Goal: Task Accomplishment & Management: Use online tool/utility

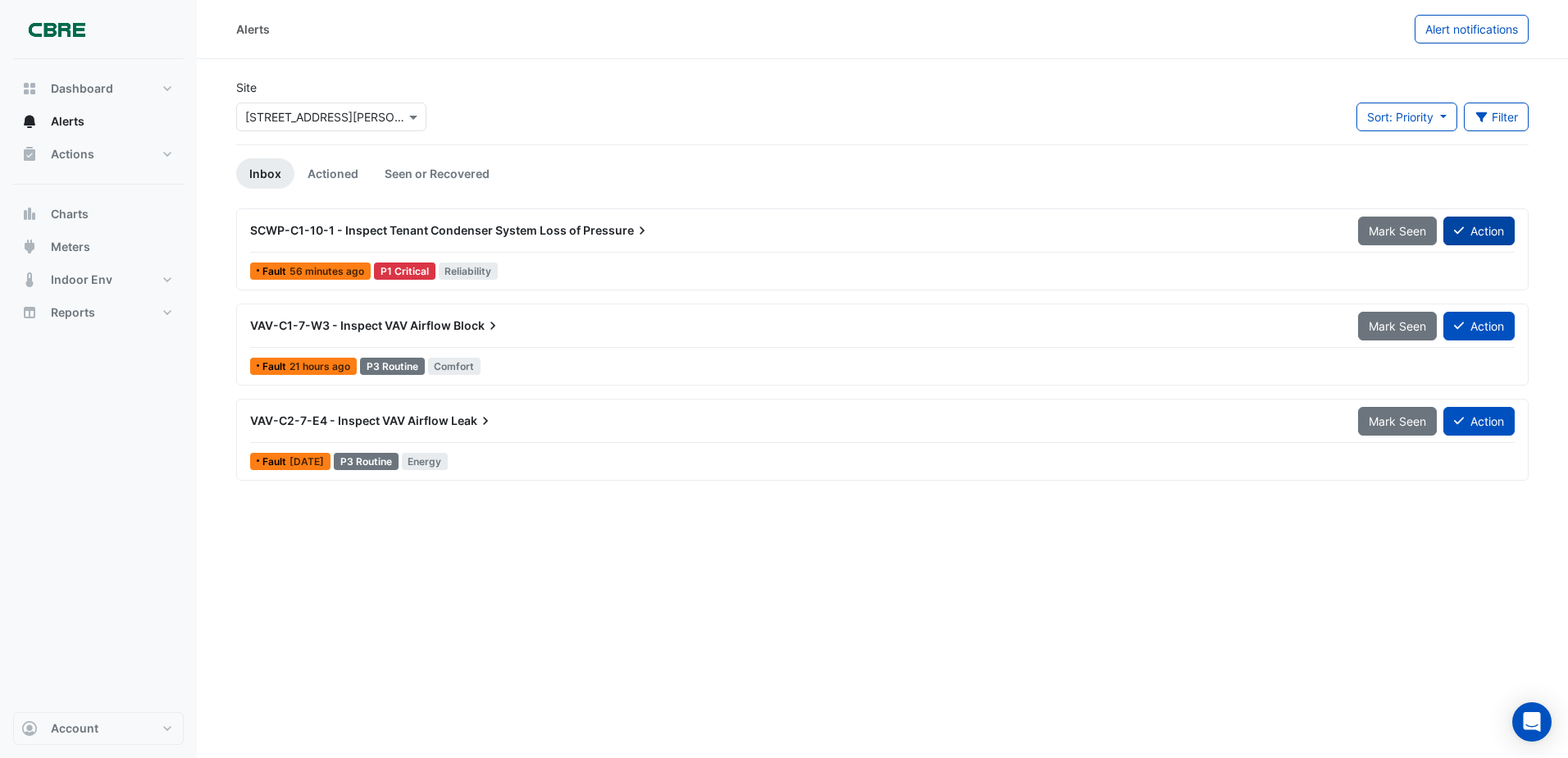
click at [1483, 231] on button "Action" at bounding box center [1479, 231] width 72 height 29
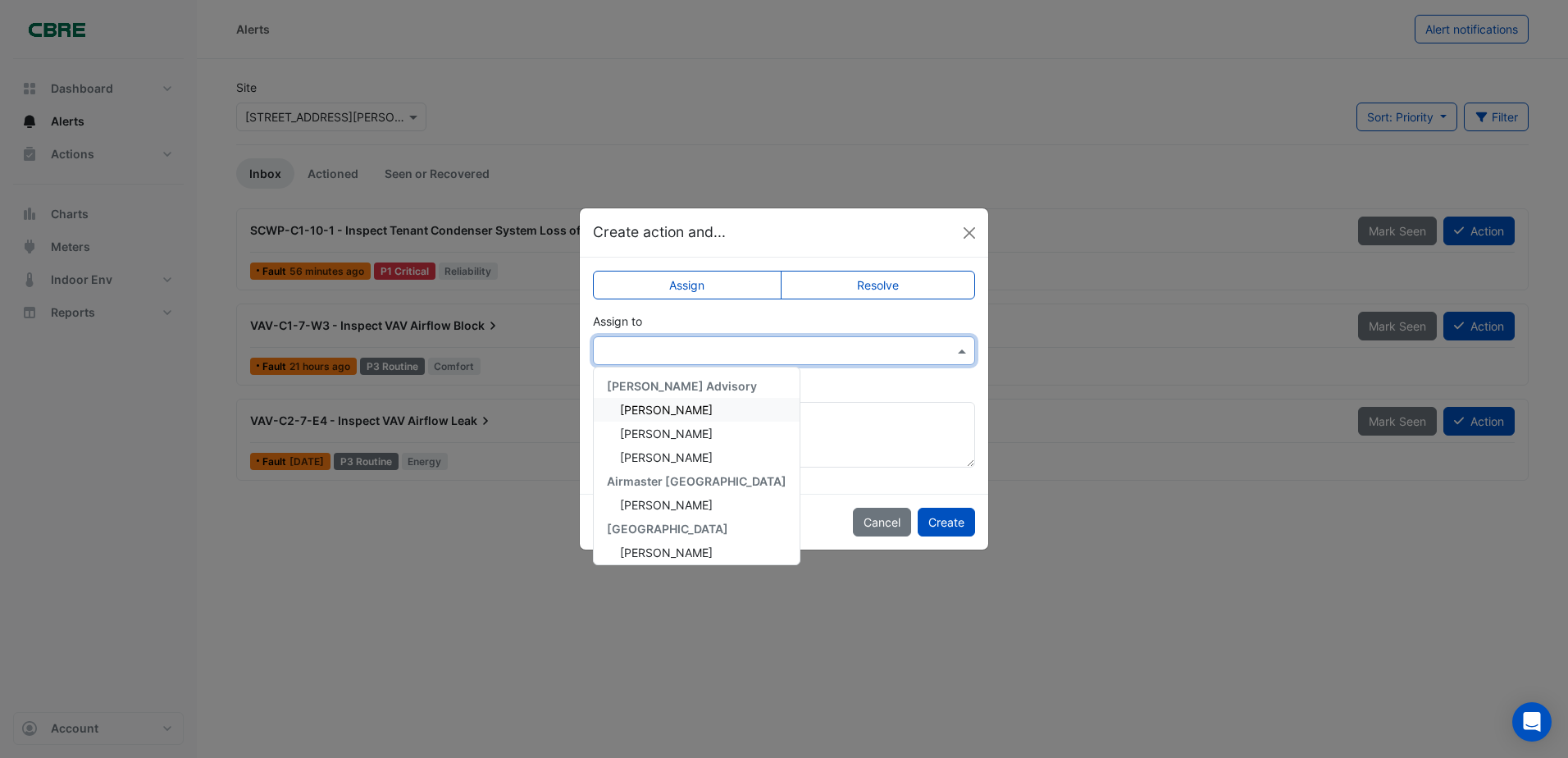
click at [750, 358] on div at bounding box center [784, 351] width 382 height 29
click at [670, 498] on div "[PERSON_NAME]" at bounding box center [697, 505] width 206 height 24
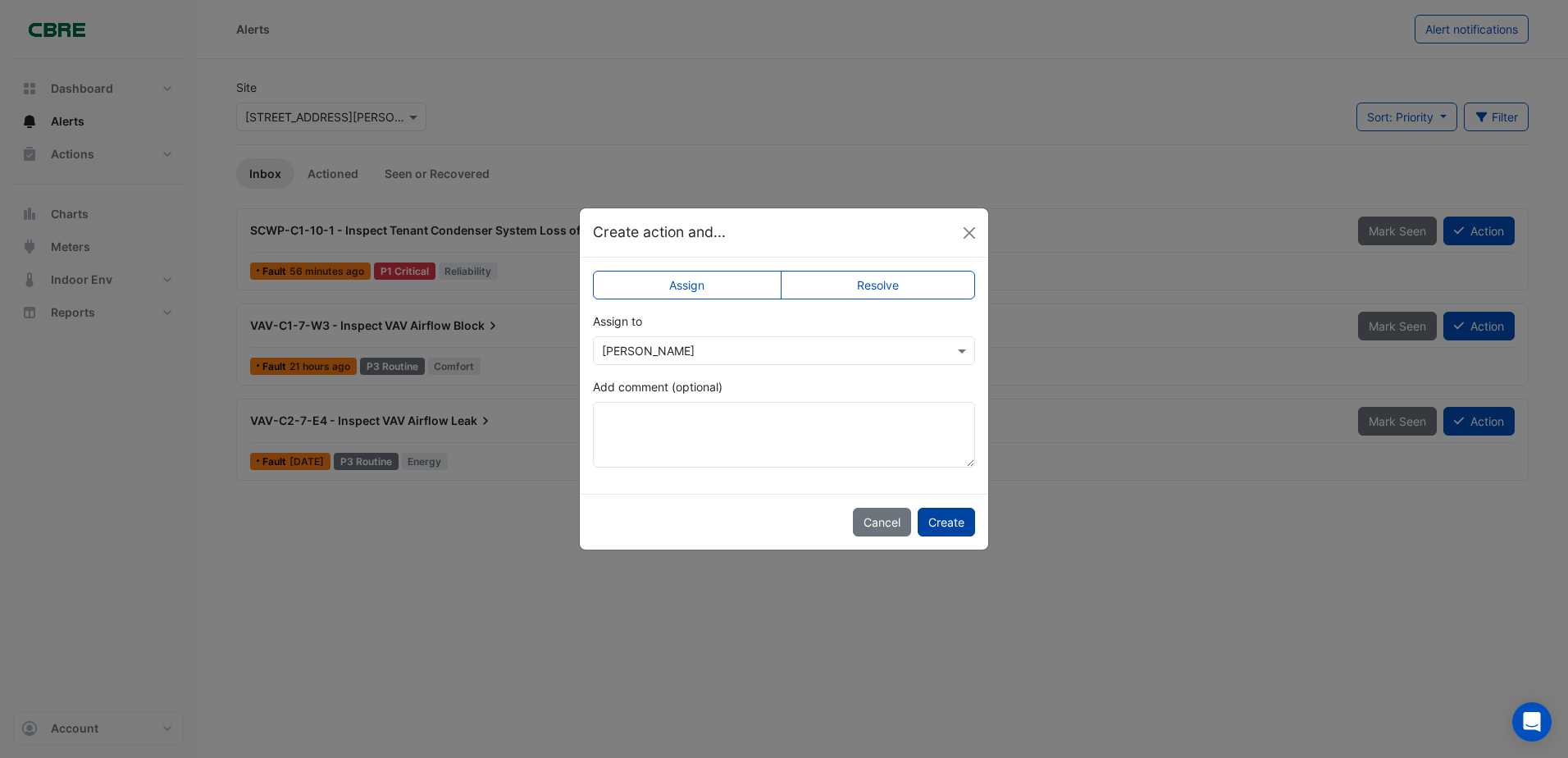
click at [942, 522] on button "Create" at bounding box center [946, 522] width 57 height 29
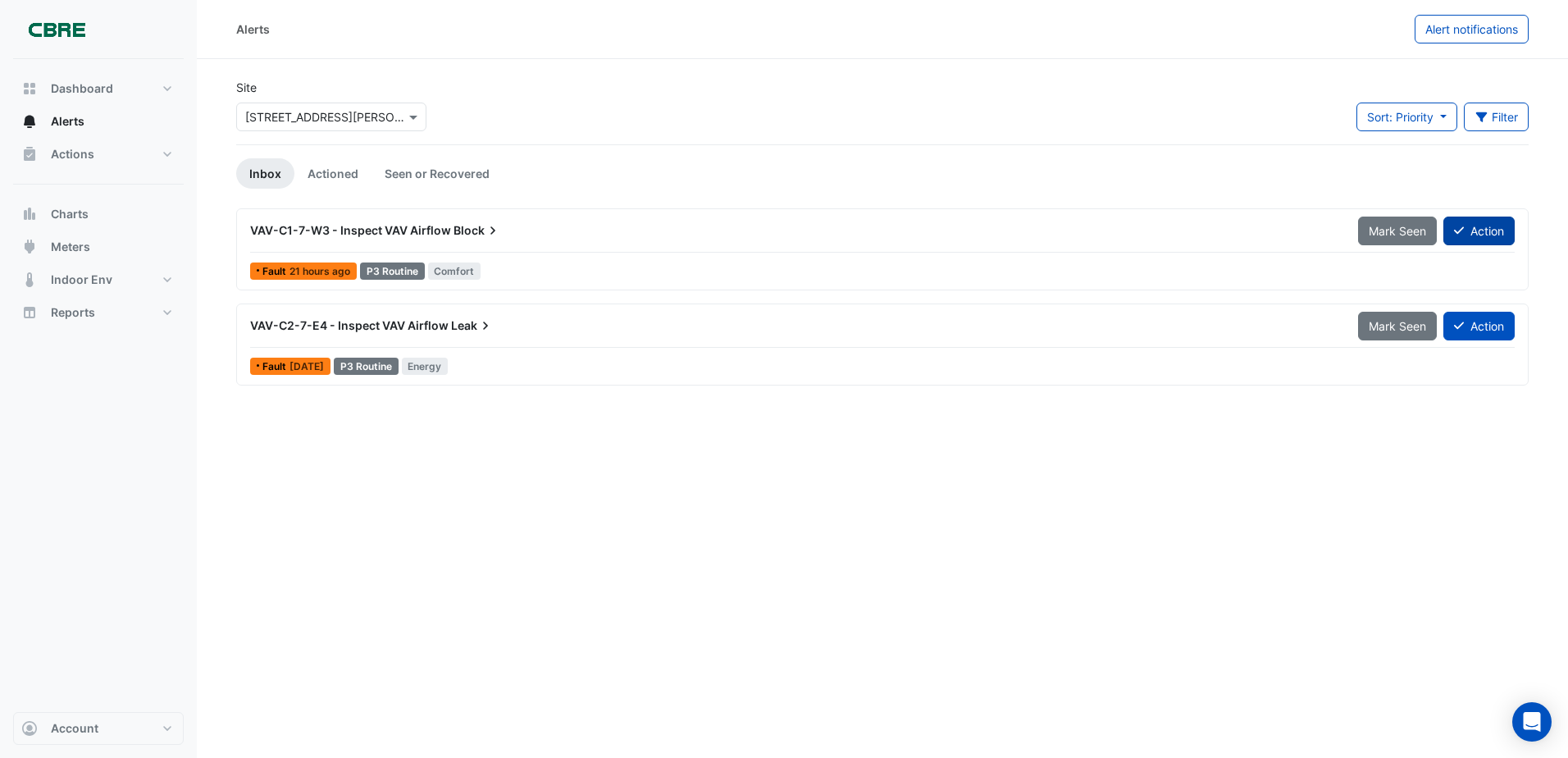
click at [1484, 236] on button "Action" at bounding box center [1479, 231] width 72 height 29
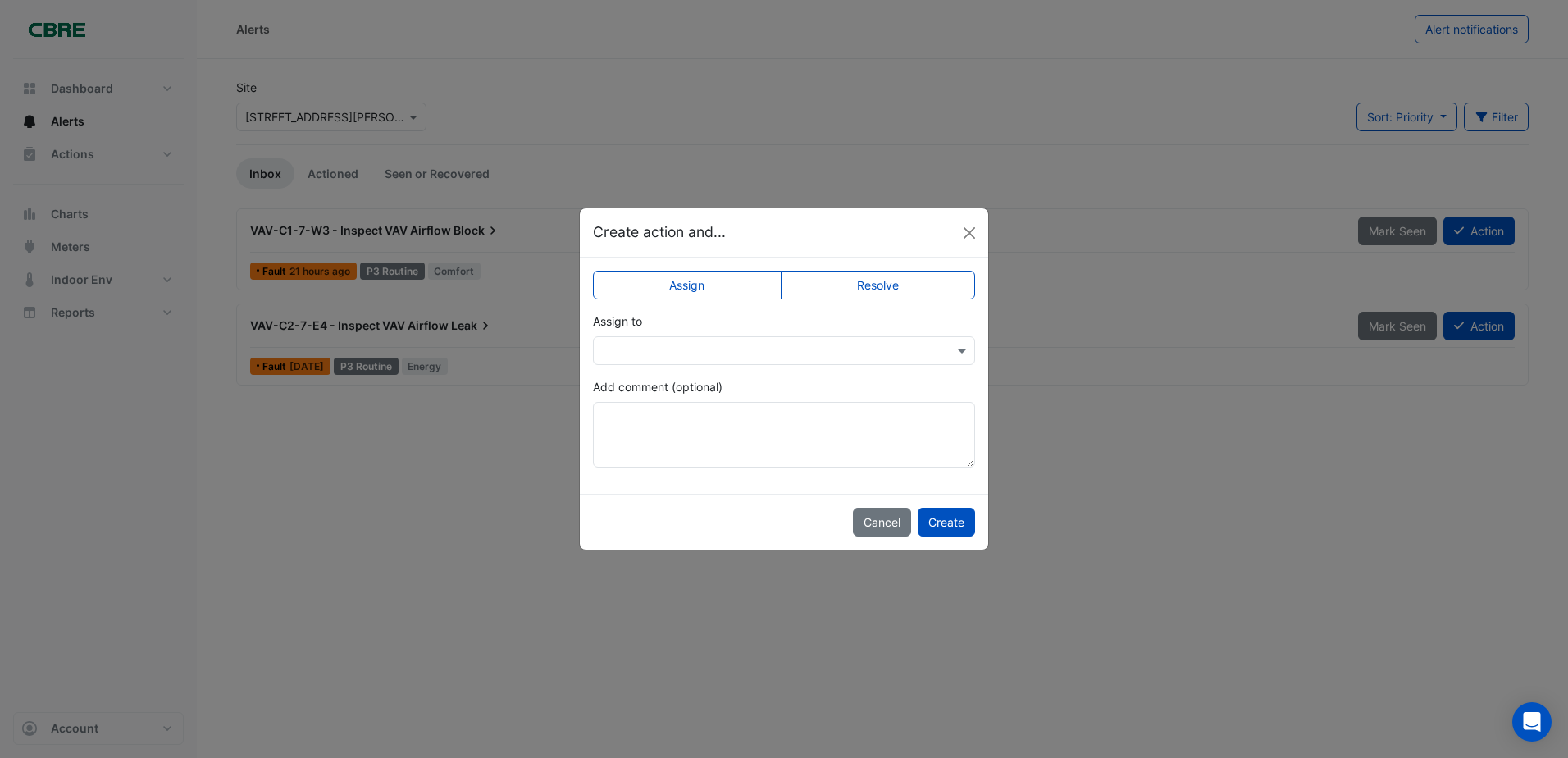
click at [808, 345] on input "text" at bounding box center [768, 351] width 331 height 17
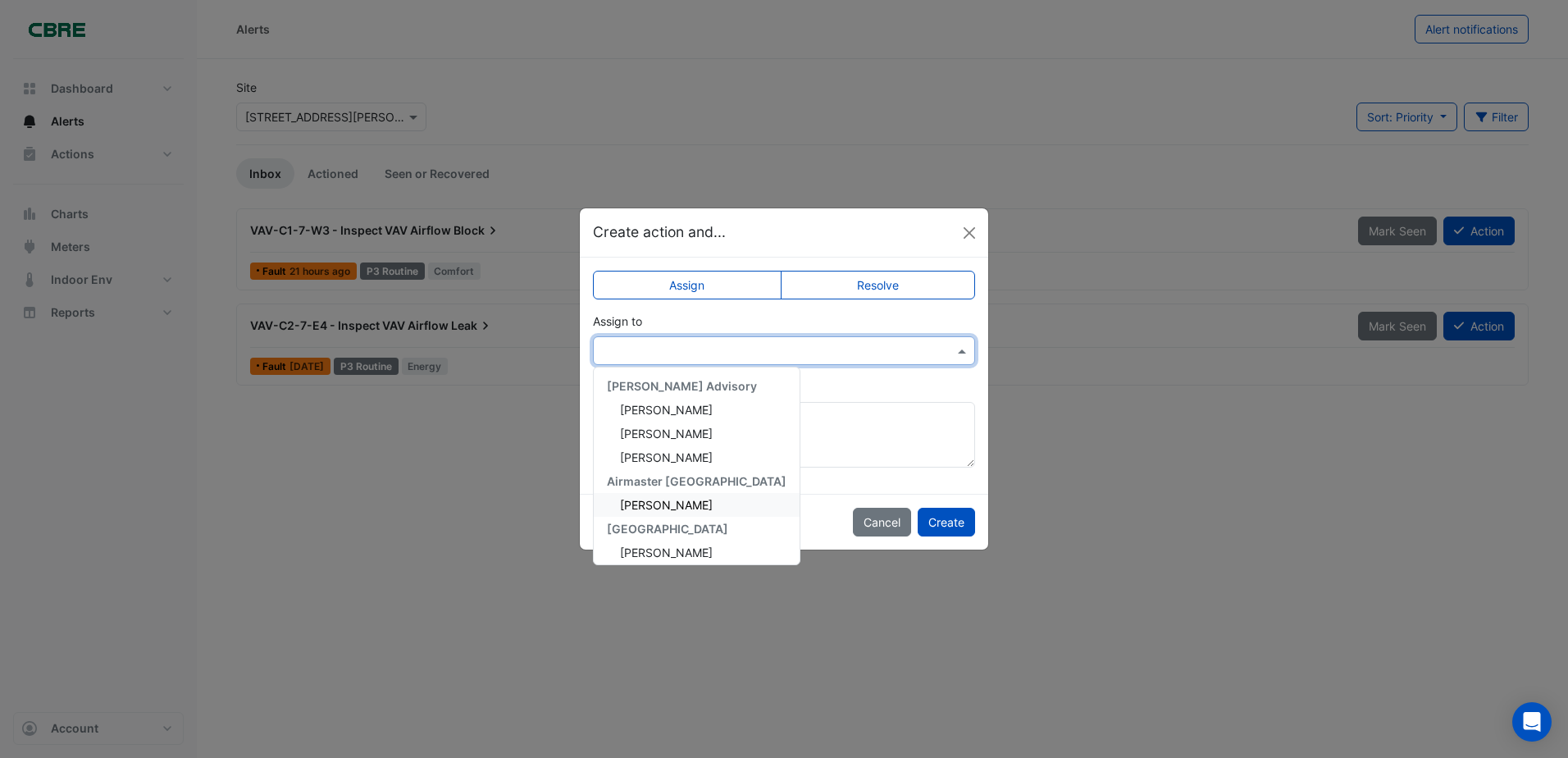
click at [681, 507] on div "[PERSON_NAME]" at bounding box center [697, 505] width 206 height 24
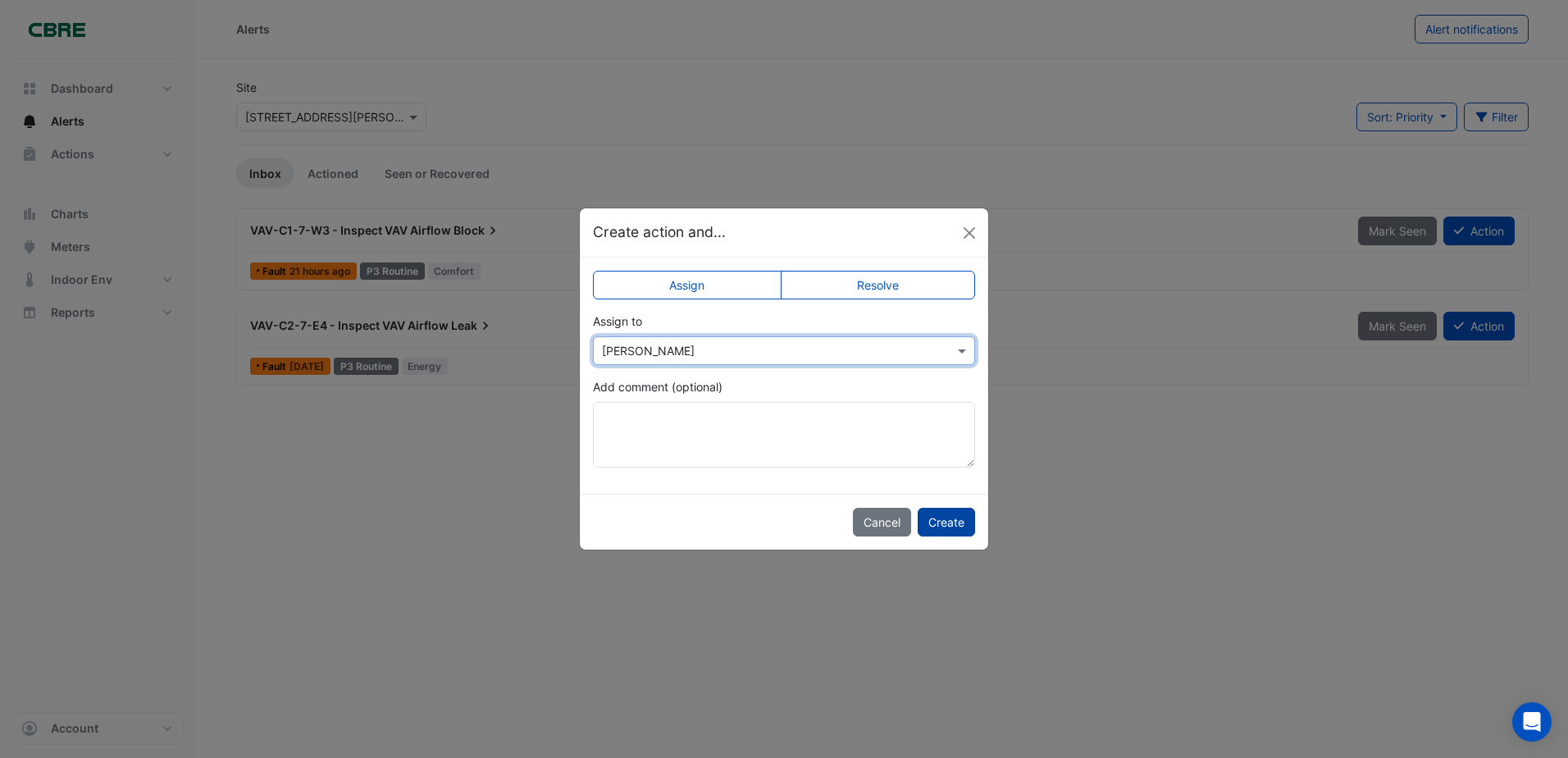
click at [941, 523] on button "Create" at bounding box center [946, 522] width 57 height 29
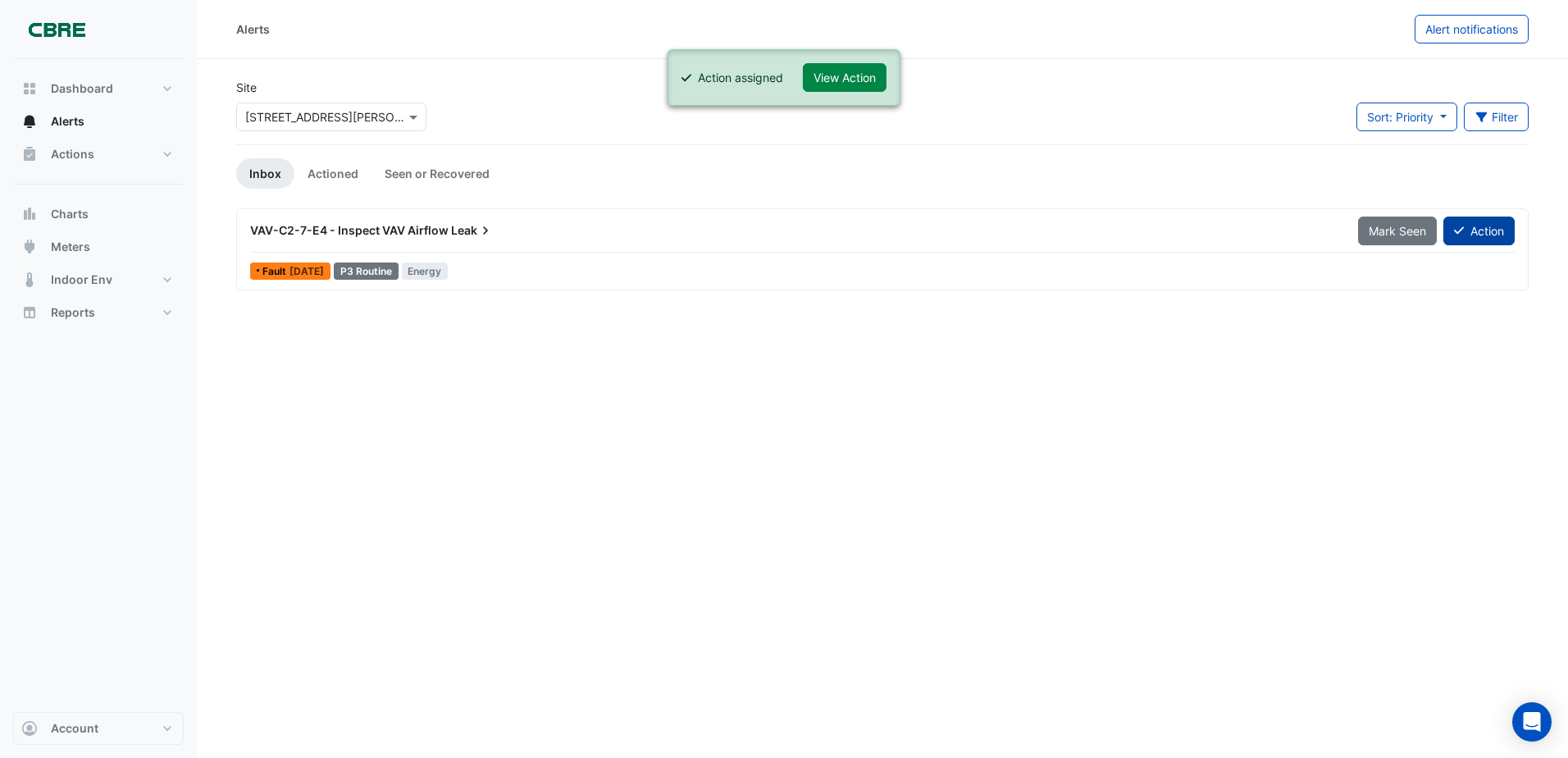
click at [1472, 240] on button "Action" at bounding box center [1479, 231] width 72 height 29
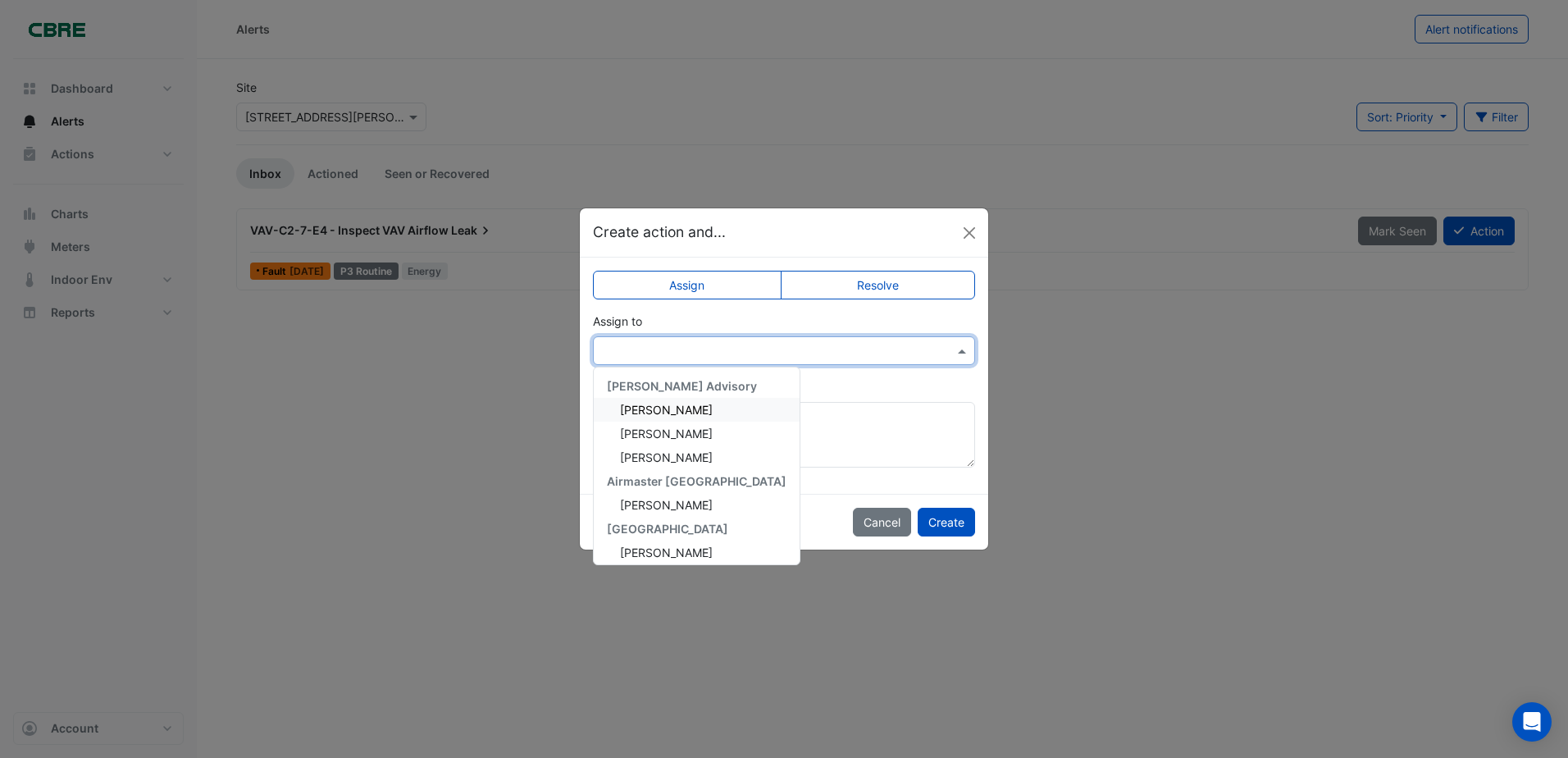
click at [908, 358] on input "text" at bounding box center [768, 351] width 331 height 17
click at [682, 501] on div "[PERSON_NAME]" at bounding box center [697, 505] width 206 height 24
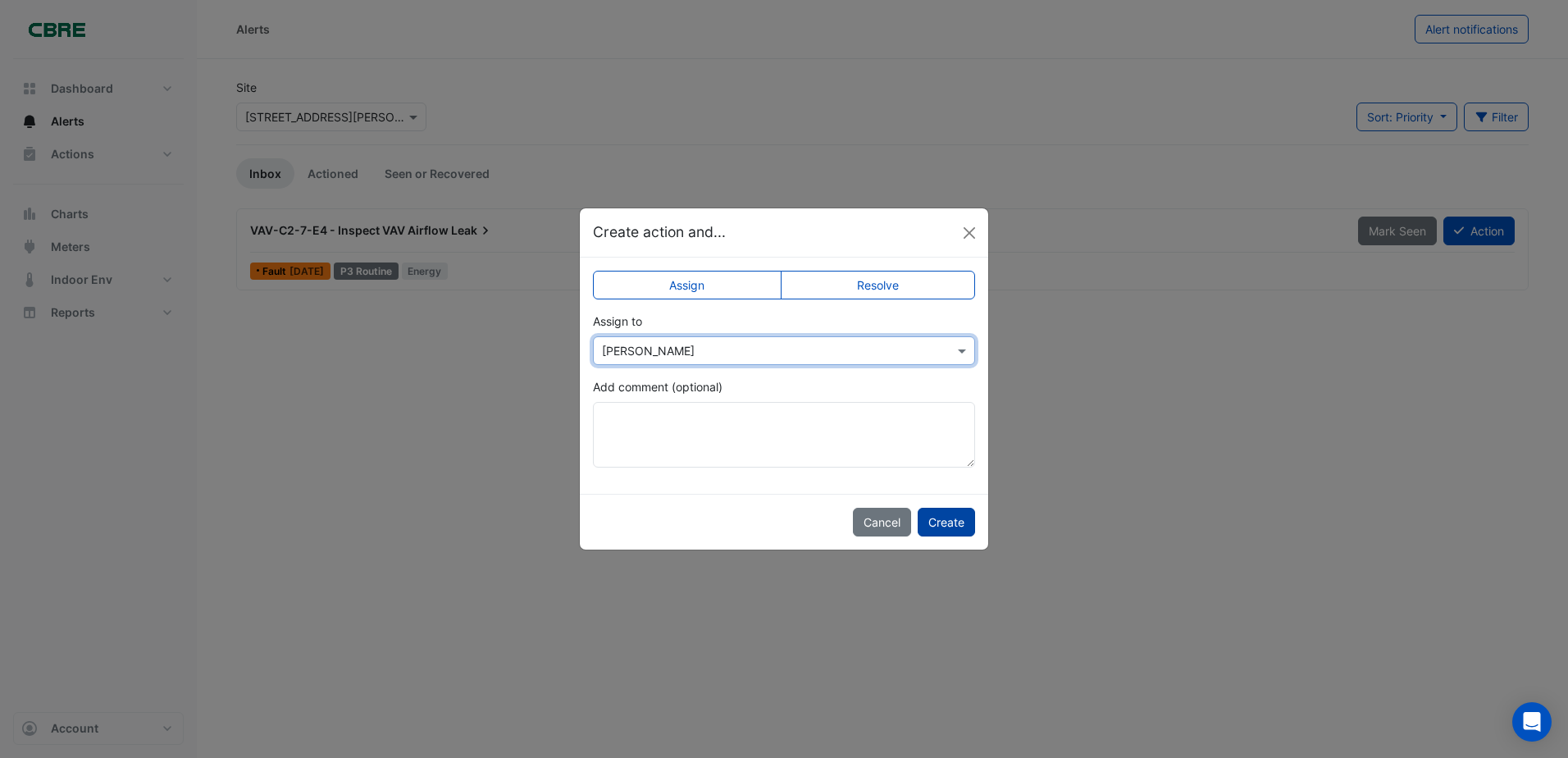
click at [972, 524] on button "Create" at bounding box center [946, 522] width 57 height 29
